Goal: Transaction & Acquisition: Download file/media

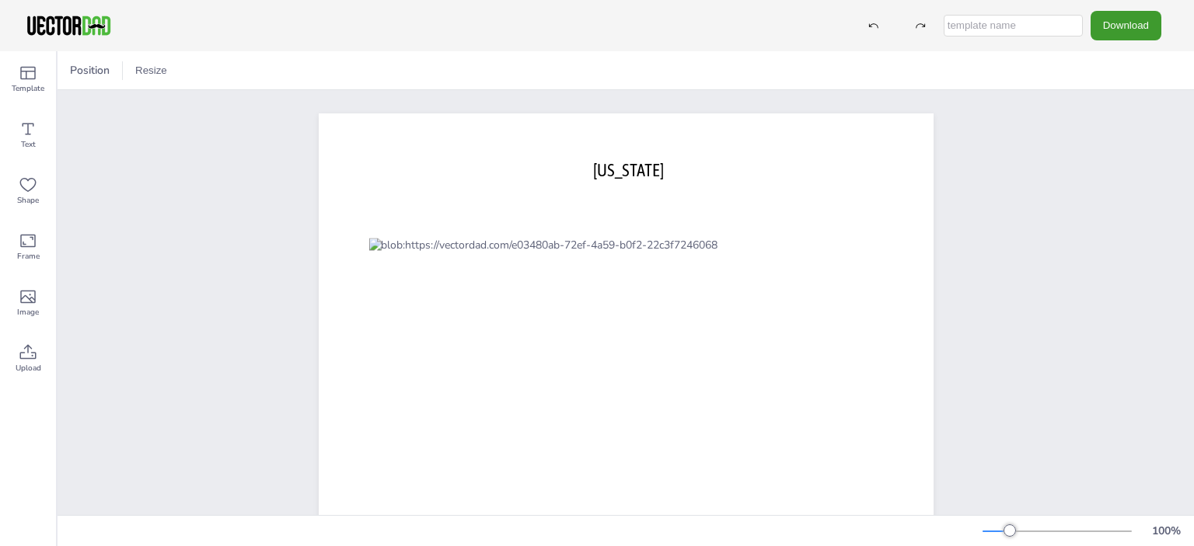
scroll to position [78, 0]
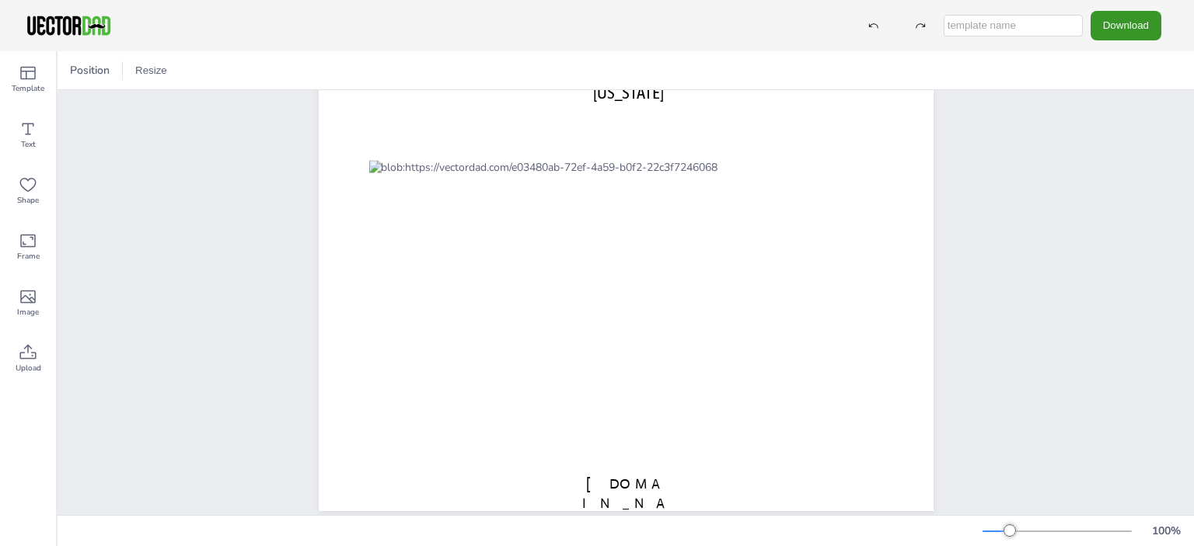
click at [1120, 23] on button "Download" at bounding box center [1125, 25] width 71 height 29
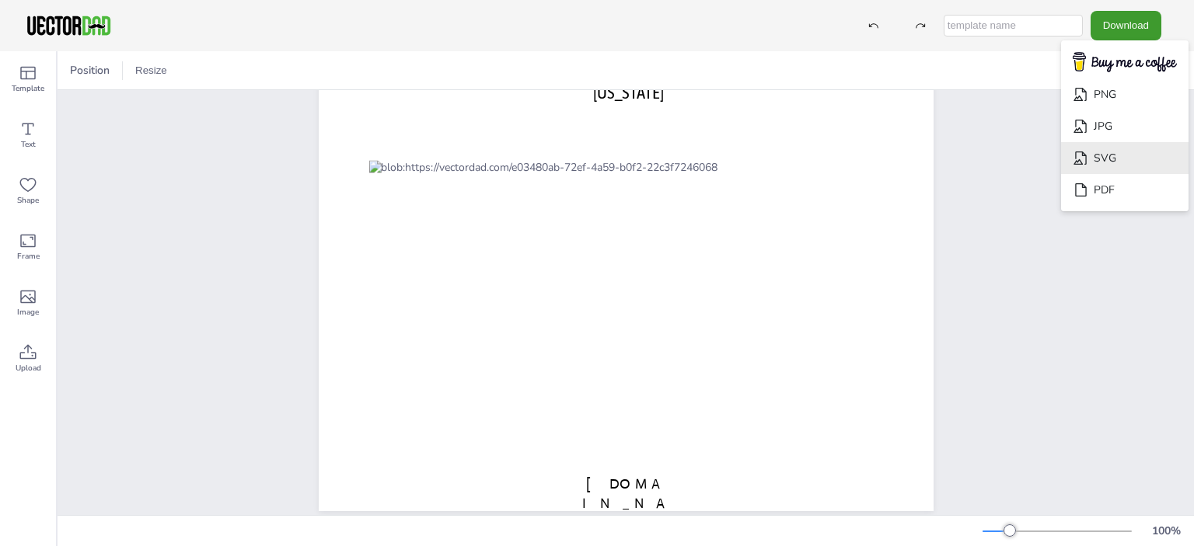
click at [1110, 155] on li "SVG" at bounding box center [1124, 158] width 127 height 32
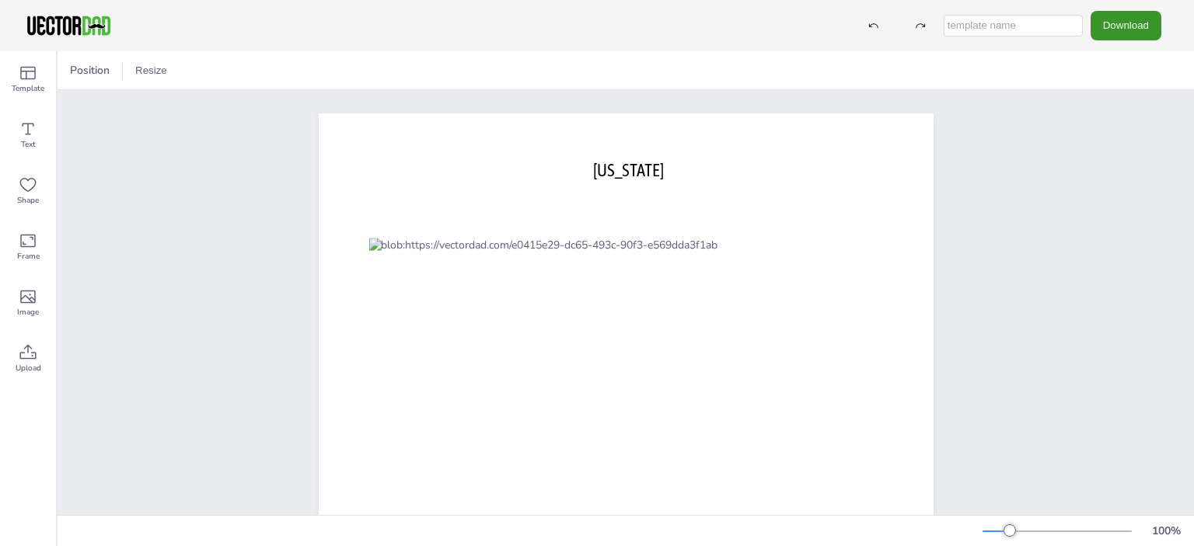
click at [1105, 28] on button "Download" at bounding box center [1125, 25] width 71 height 29
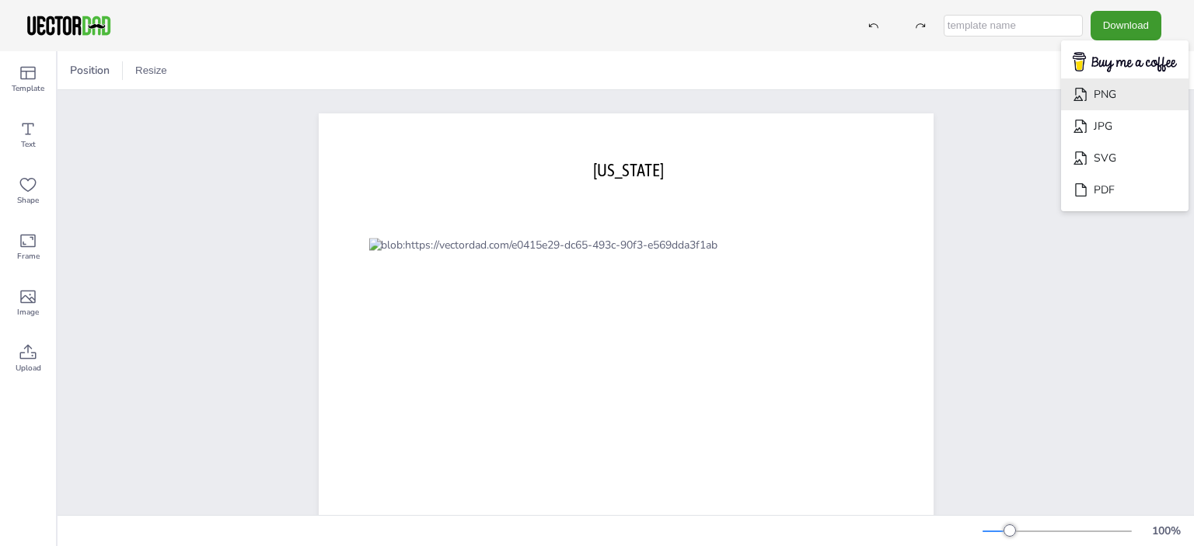
click at [1105, 92] on li "PNG" at bounding box center [1124, 94] width 127 height 32
